Goal: Task Accomplishment & Management: Complete application form

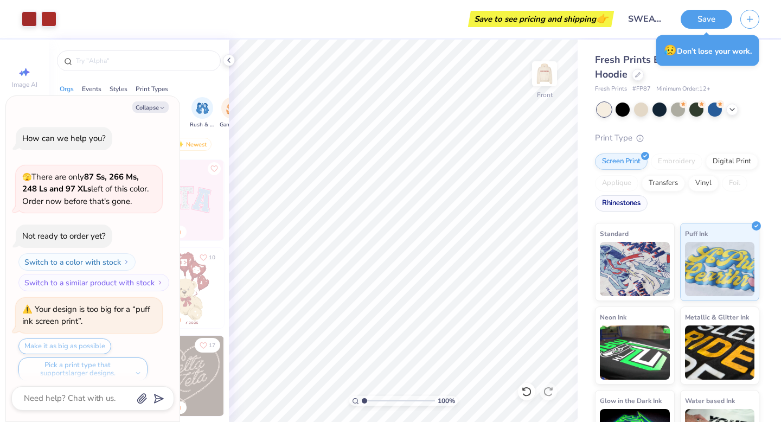
scroll to position [2105, 0]
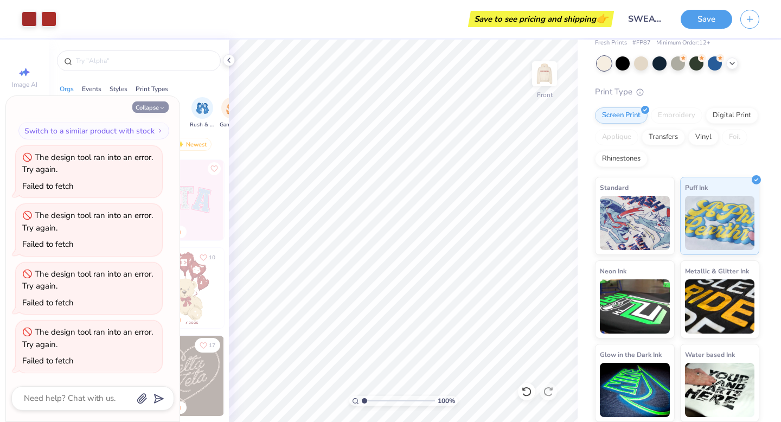
click at [152, 107] on button "Collapse" at bounding box center [150, 106] width 36 height 11
type textarea "x"
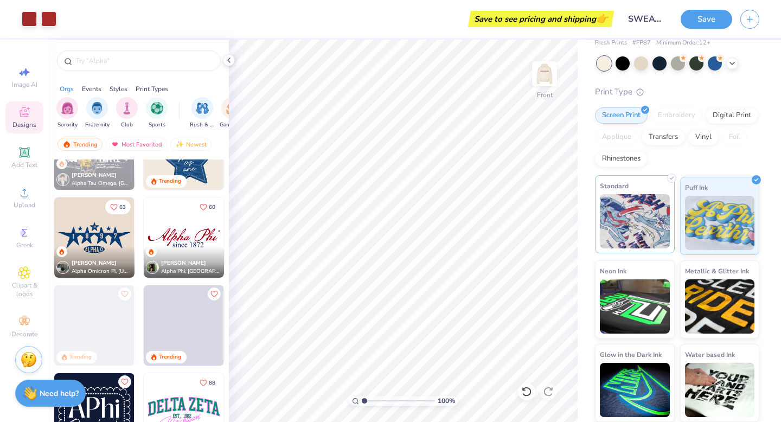
scroll to position [0, 0]
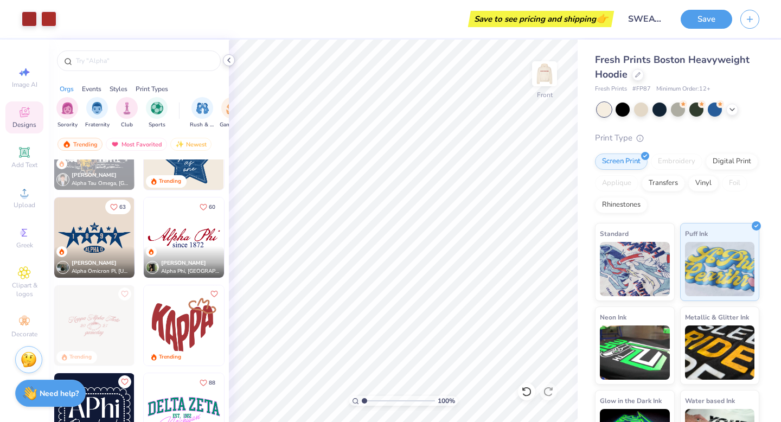
click at [226, 56] on icon at bounding box center [228, 60] width 9 height 9
click at [226, 56] on div at bounding box center [139, 58] width 180 height 37
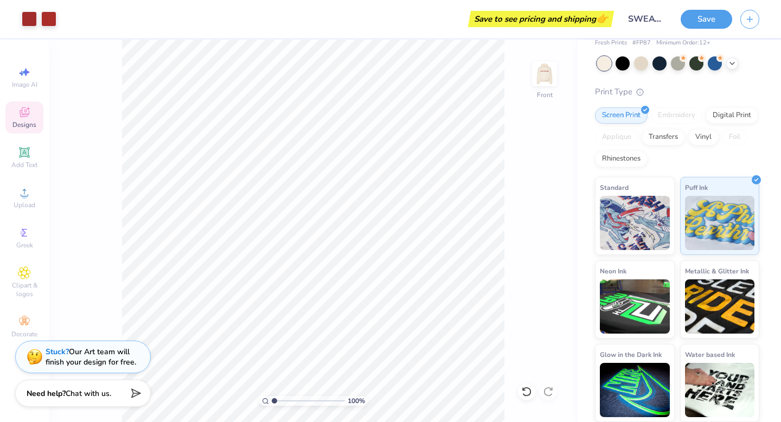
scroll to position [44, 0]
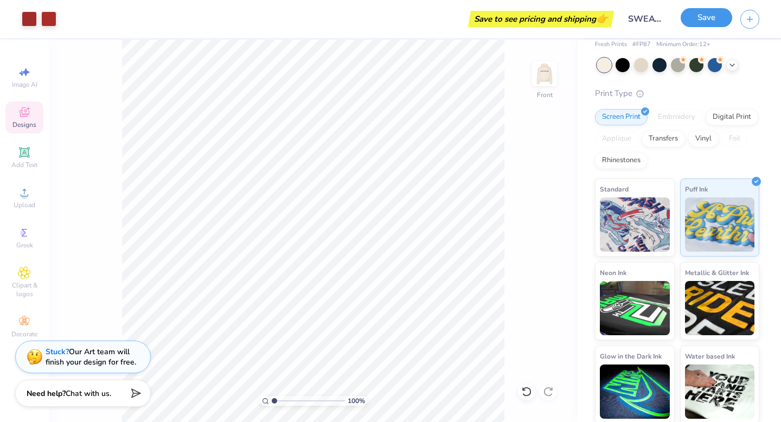
click at [697, 15] on button "Save" at bounding box center [707, 17] width 52 height 19
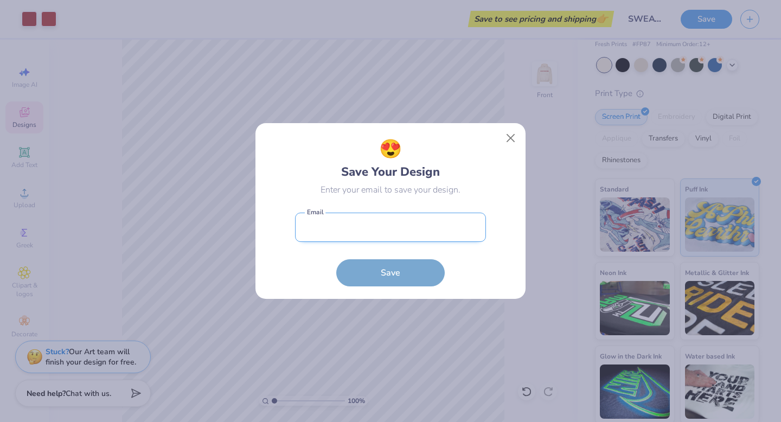
click at [437, 232] on input "email" at bounding box center [390, 228] width 191 height 30
type input "[EMAIL_ADDRESS][DOMAIN_NAME]"
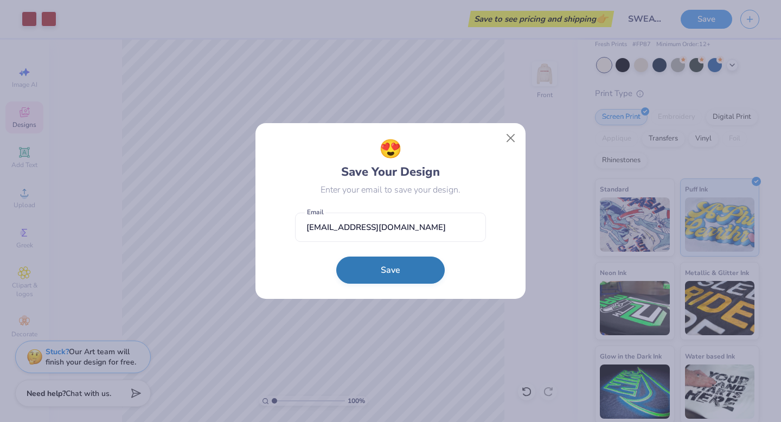
click at [395, 278] on button "Save" at bounding box center [390, 269] width 108 height 27
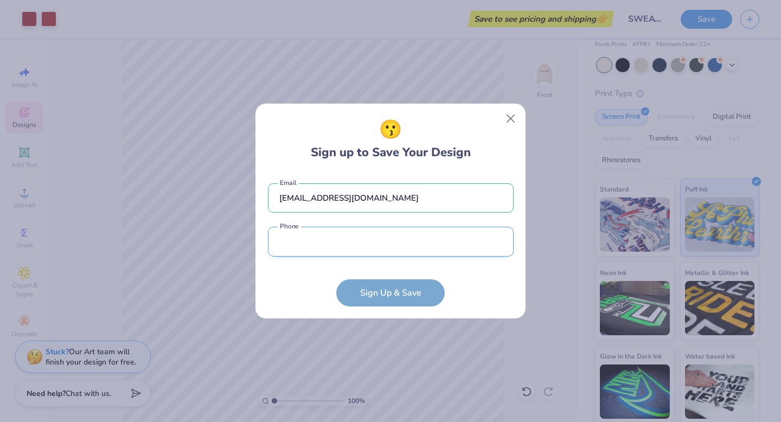
click at [375, 250] on input "tel" at bounding box center [391, 242] width 246 height 30
type input "[PHONE_NUMBER]"
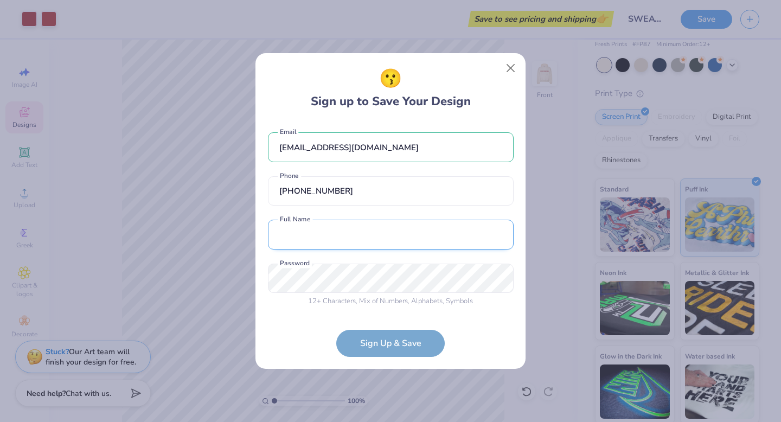
click at [375, 241] on input "text" at bounding box center [391, 235] width 246 height 30
type input "[PERSON_NAME]"
click at [531, 175] on div "😗 Sign up to Save Your Design [EMAIL_ADDRESS][DOMAIN_NAME] Email [PHONE_NUMBER]…" at bounding box center [390, 211] width 781 height 422
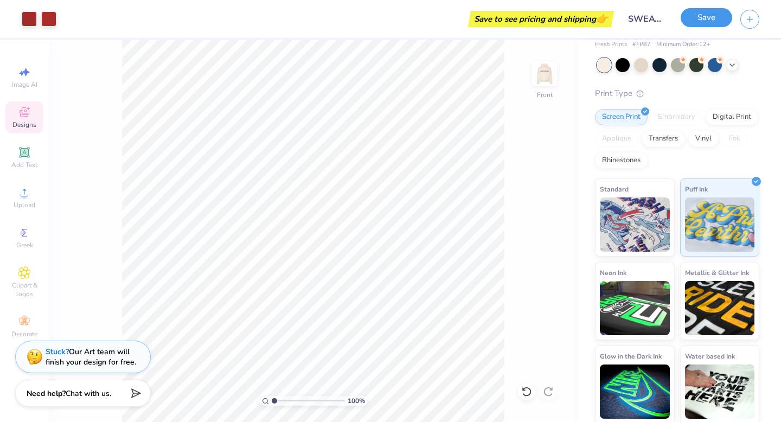
click at [712, 18] on button "Save" at bounding box center [707, 17] width 52 height 19
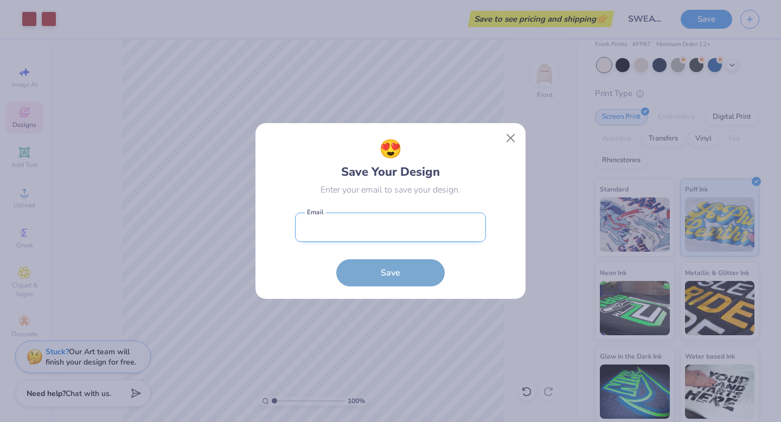
click at [461, 228] on input "email" at bounding box center [390, 228] width 191 height 30
type input "[EMAIL_ADDRESS][DOMAIN_NAME]"
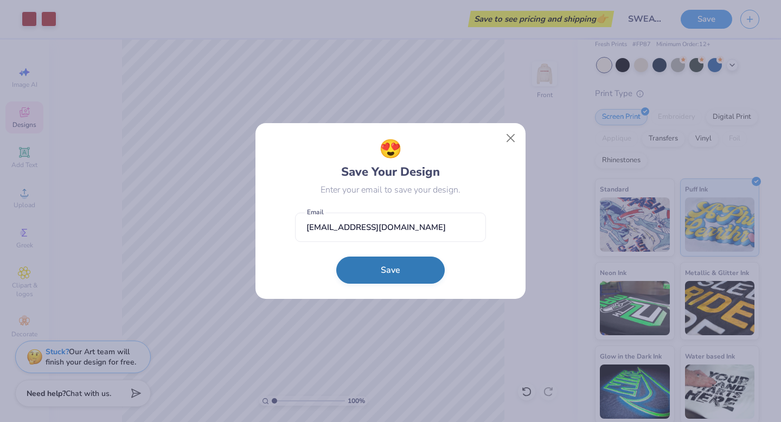
click at [402, 264] on button "Save" at bounding box center [390, 269] width 108 height 27
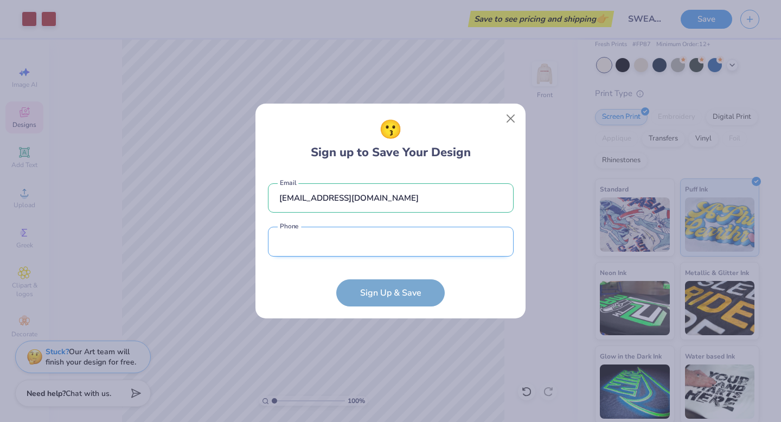
click at [387, 252] on input "tel" at bounding box center [391, 242] width 246 height 30
type input "[PHONE_NUMBER]"
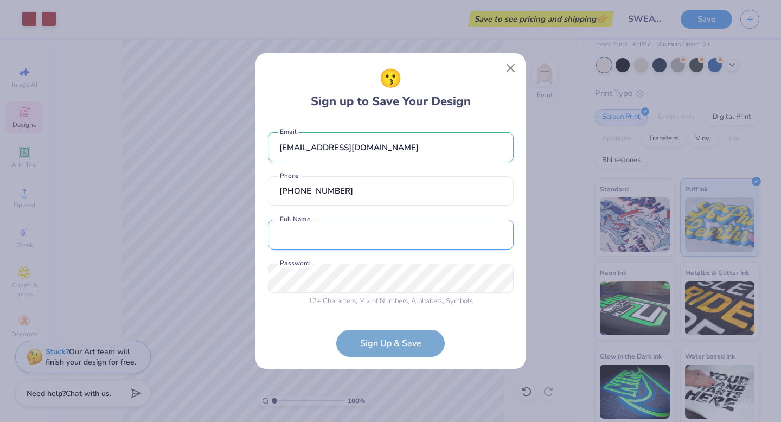
click at [370, 245] on input "text" at bounding box center [391, 235] width 246 height 30
type input "[PERSON_NAME]"
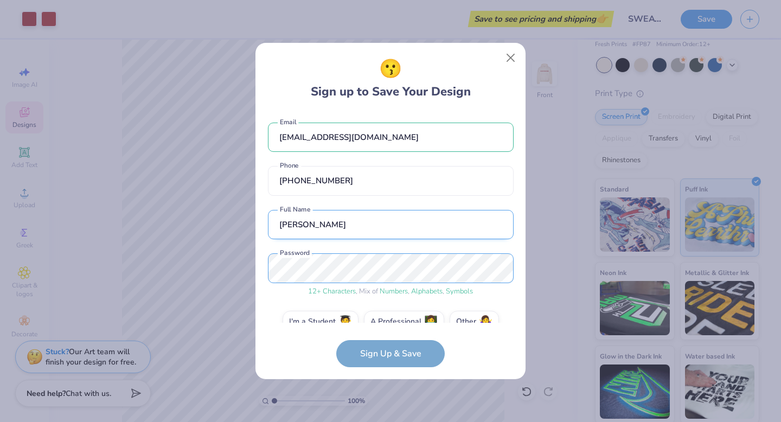
scroll to position [21, 0]
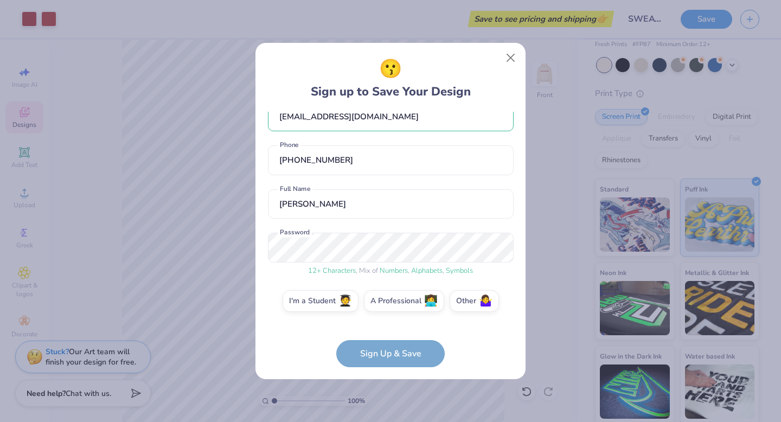
click at [411, 354] on form "[EMAIL_ADDRESS][DOMAIN_NAME] Email [PHONE_NUMBER] Phone [PERSON_NAME] Full Name…" at bounding box center [391, 239] width 246 height 255
click at [326, 298] on label "I'm a Student 🧑‍🎓" at bounding box center [321, 299] width 76 height 22
click at [387, 321] on input "I'm a Student 🧑‍🎓" at bounding box center [390, 324] width 7 height 7
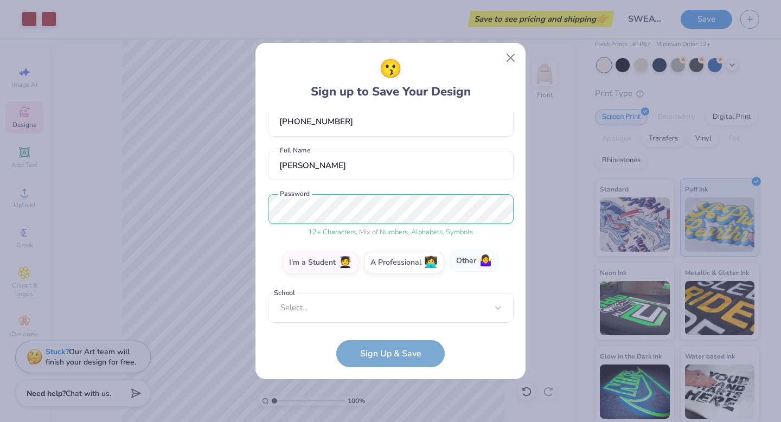
click at [474, 262] on label "Other 🤷‍♀️" at bounding box center [474, 261] width 49 height 22
click at [394, 321] on input "Other 🤷‍♀️" at bounding box center [390, 324] width 7 height 7
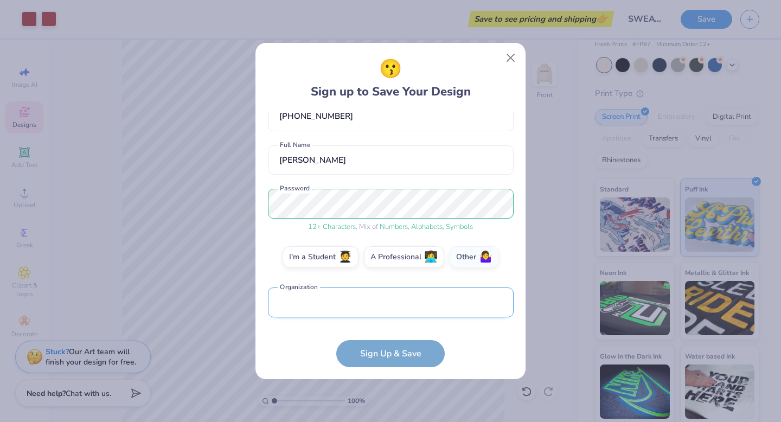
click at [422, 306] on input "text" at bounding box center [391, 302] width 246 height 30
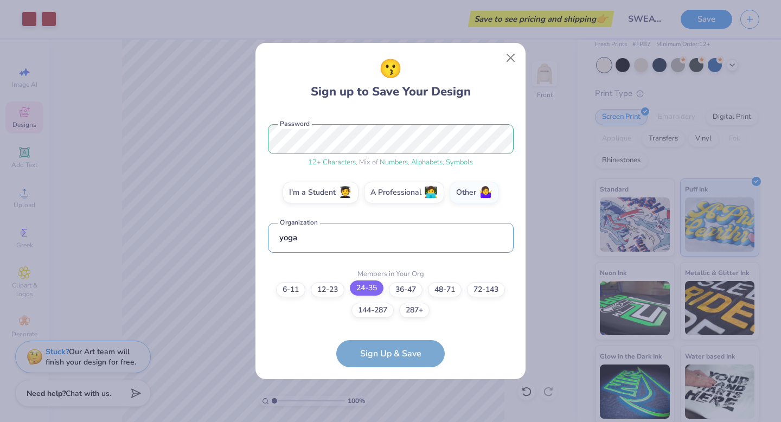
type input "yoga"
click at [362, 281] on label "24-35" at bounding box center [367, 287] width 34 height 15
click at [387, 421] on input "24-35" at bounding box center [390, 429] width 7 height 7
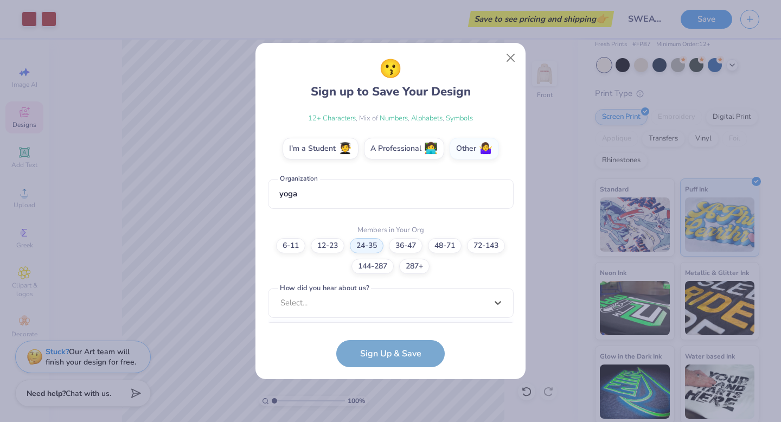
click at [379, 313] on div "option Pinterest focused, 1 of 15. 15 results available. Use Up and Down to cho…" at bounding box center [391, 387] width 246 height 198
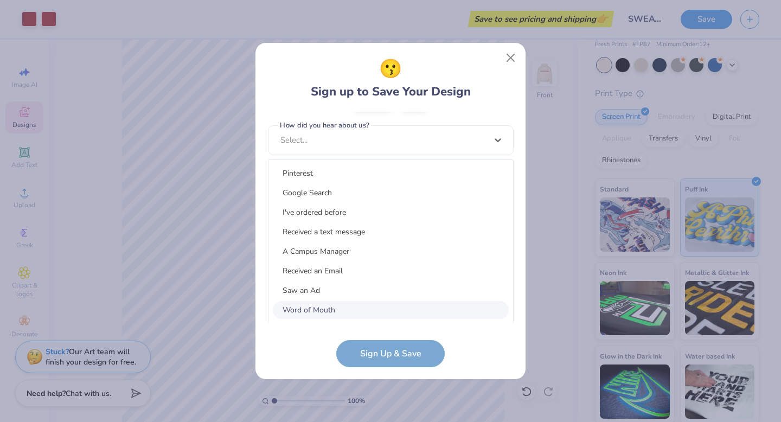
click at [337, 305] on div "Word of Mouth" at bounding box center [391, 310] width 236 height 18
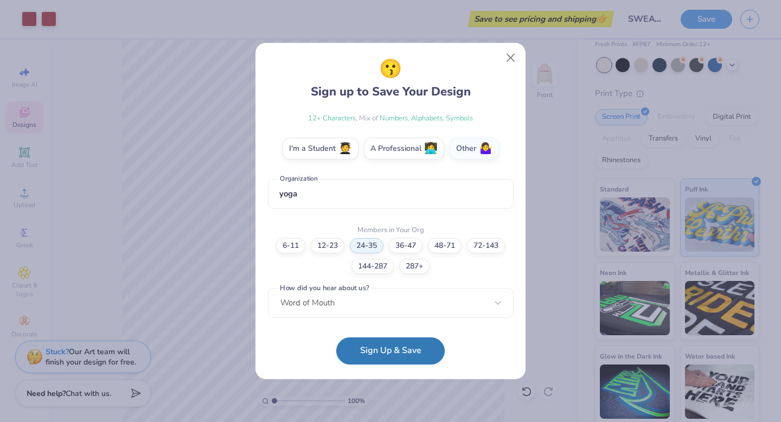
click at [387, 353] on button "Sign Up & Save" at bounding box center [390, 350] width 108 height 27
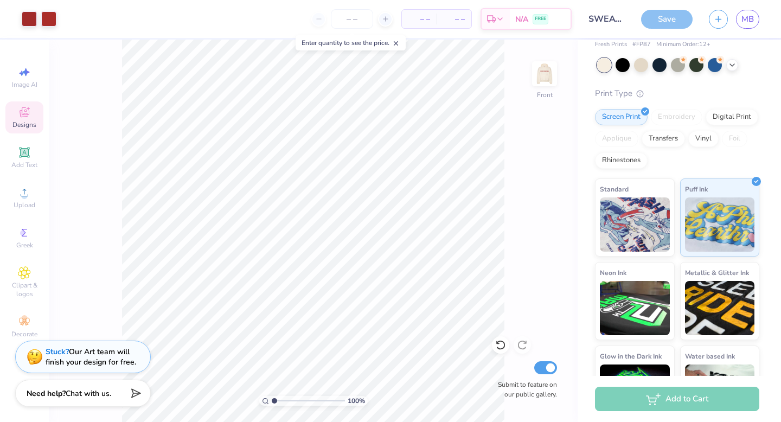
click at [665, 19] on div "Save" at bounding box center [667, 19] width 52 height 19
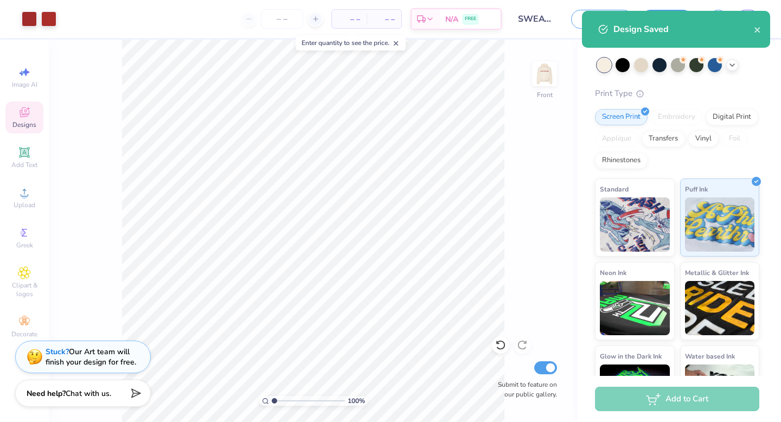
scroll to position [110, 0]
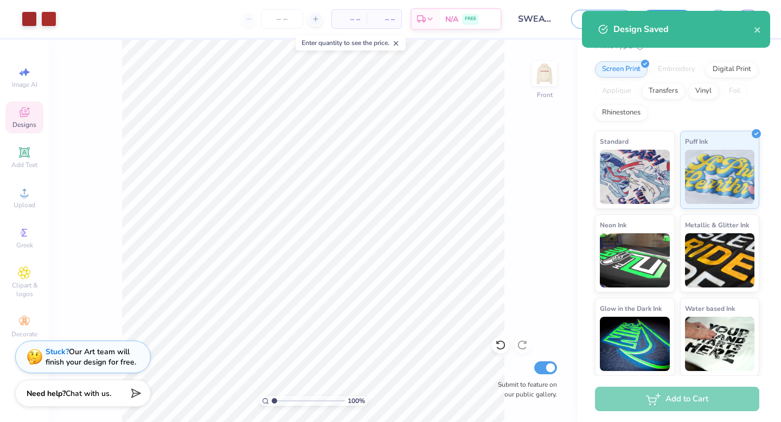
click at [683, 33] on div "Design Saved" at bounding box center [683, 29] width 140 height 13
click at [753, 30] on div "Design Saved" at bounding box center [683, 29] width 140 height 13
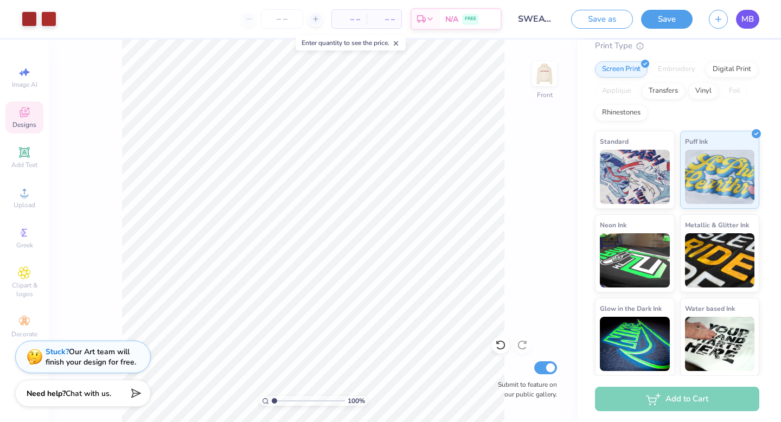
click at [741, 21] on span "MB" at bounding box center [747, 19] width 12 height 12
click at [550, 70] on img at bounding box center [544, 73] width 43 height 43
click at [666, 17] on button "Save" at bounding box center [667, 17] width 52 height 19
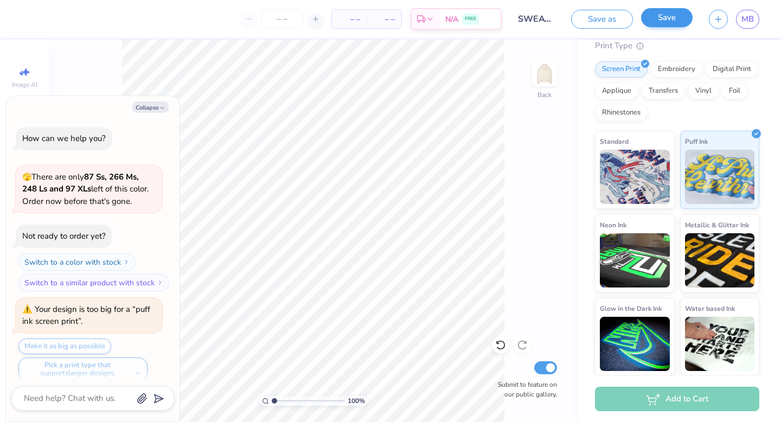
scroll to position [2175, 0]
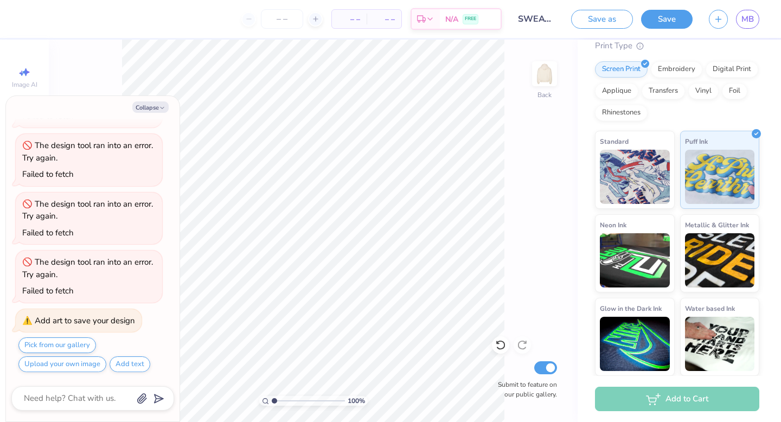
click at [151, 113] on div "Collapse How can we help you? 🫣 There are only 87 Ss, 266 Ms, 248 Ls and 97 XLs…" at bounding box center [93, 258] width 174 height 325
click at [153, 109] on button "Collapse" at bounding box center [150, 106] width 36 height 11
type textarea "x"
